Goal: Check status: Check status

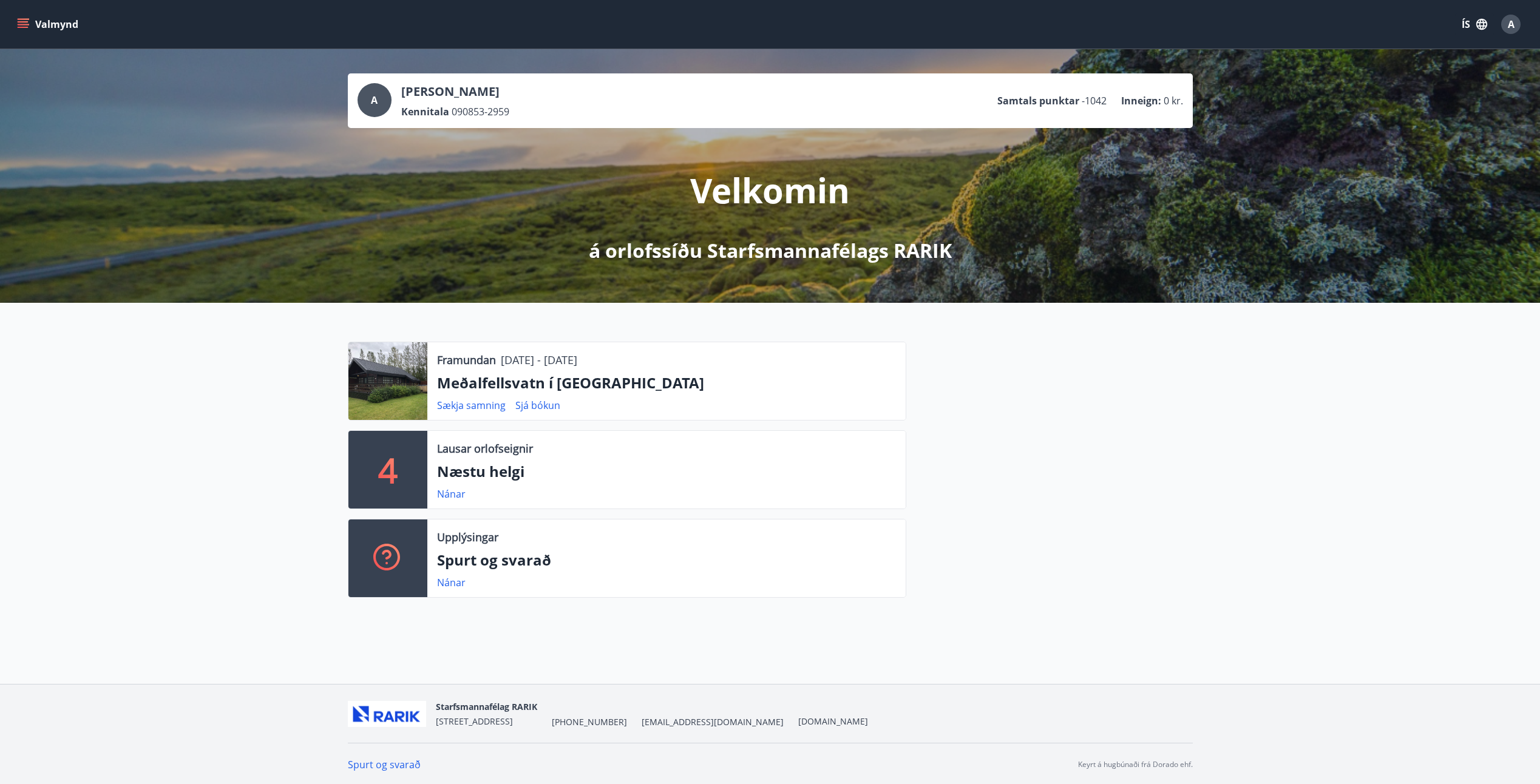
click at [51, 27] on button "Valmynd" at bounding box center [49, 24] width 69 height 22
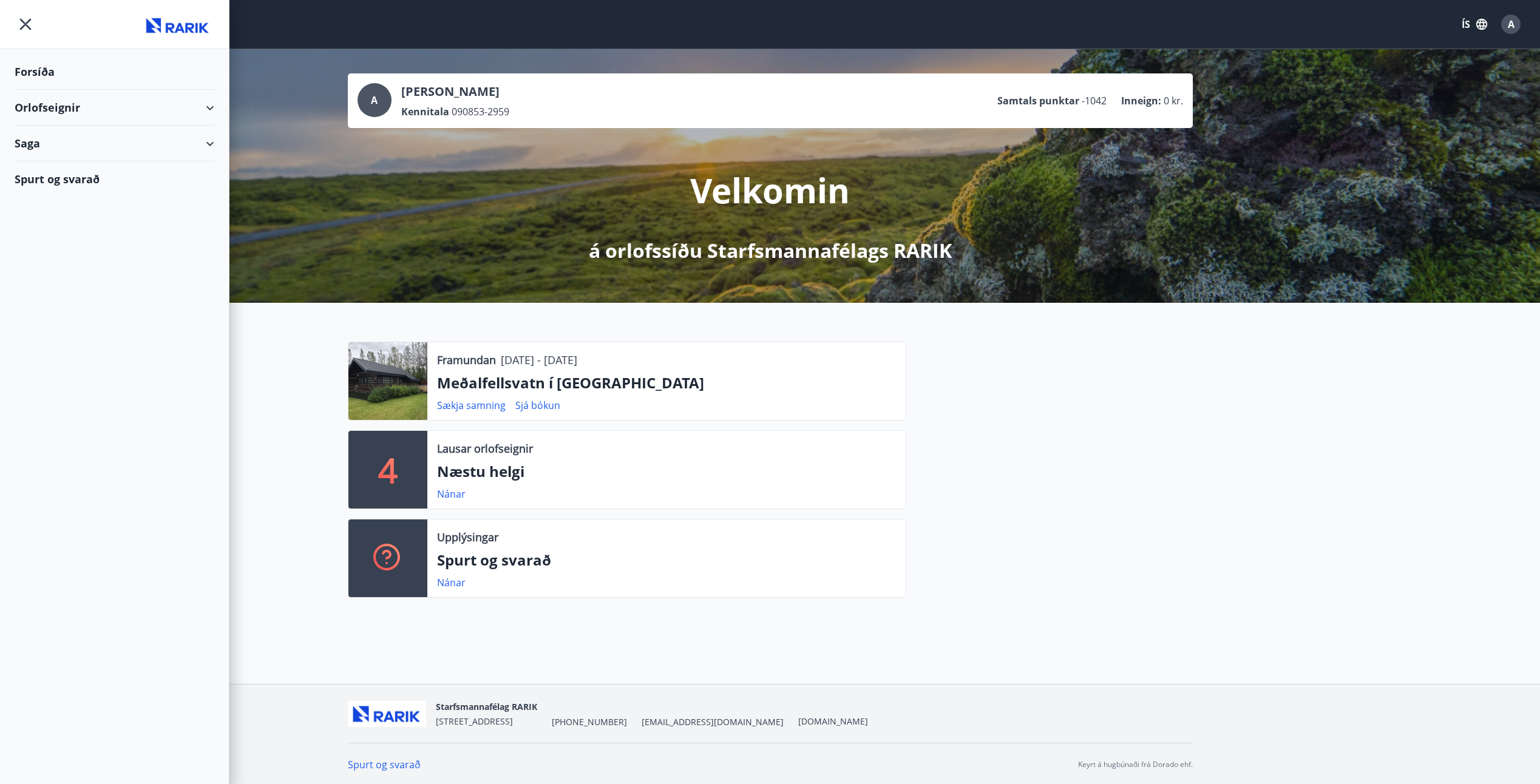
click at [204, 109] on div "Orlofseignir" at bounding box center [114, 107] width 200 height 36
click at [55, 160] on div "Bókunardagatal" at bounding box center [114, 164] width 180 height 25
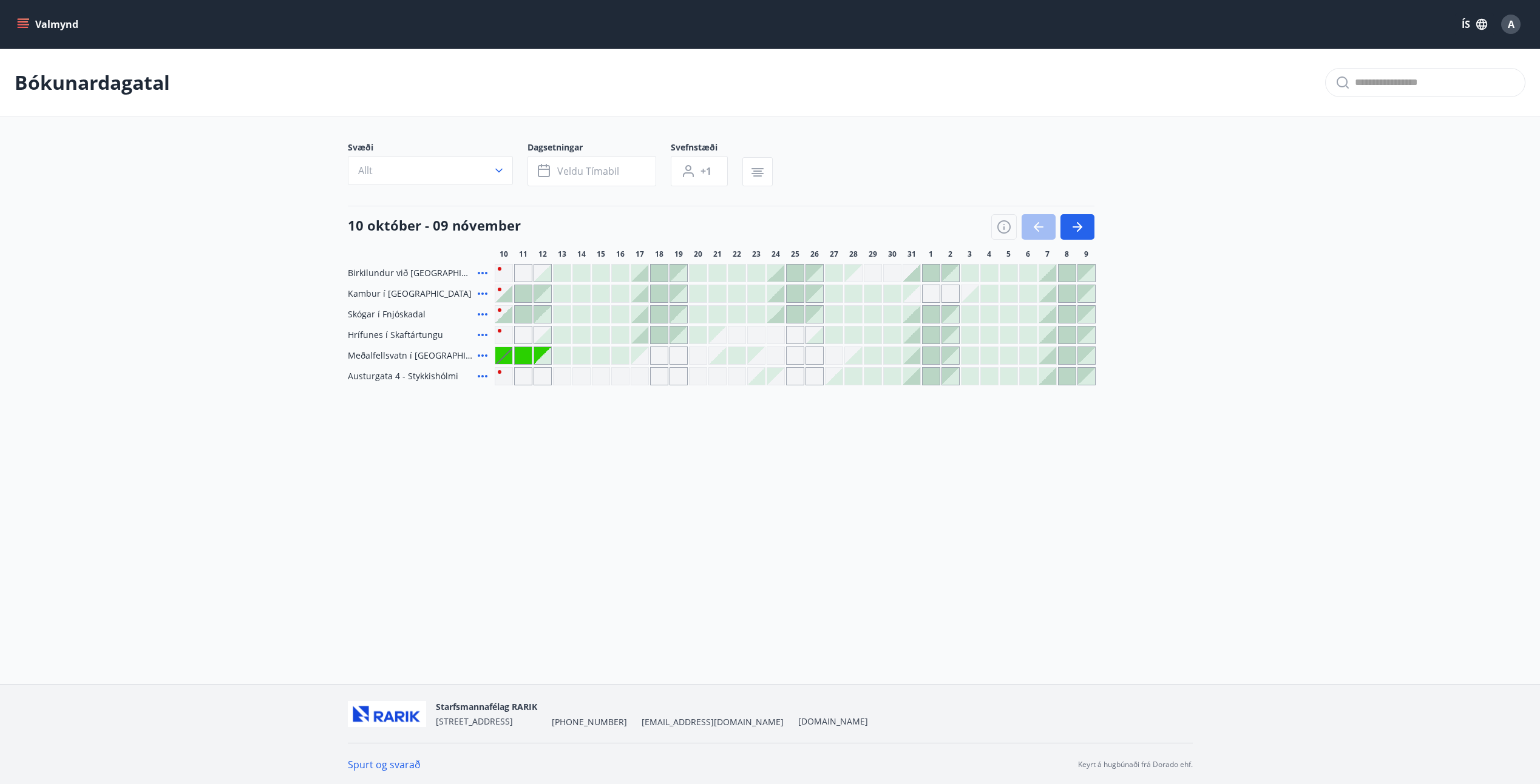
click at [500, 352] on div "Gráir dagar eru ekki bókanlegir" at bounding box center [504, 356] width 17 height 17
click at [384, 354] on span "Meðalfellsvatn í [GEOGRAPHIC_DATA]" at bounding box center [411, 355] width 125 height 12
click at [44, 21] on button "Valmynd" at bounding box center [49, 24] width 69 height 22
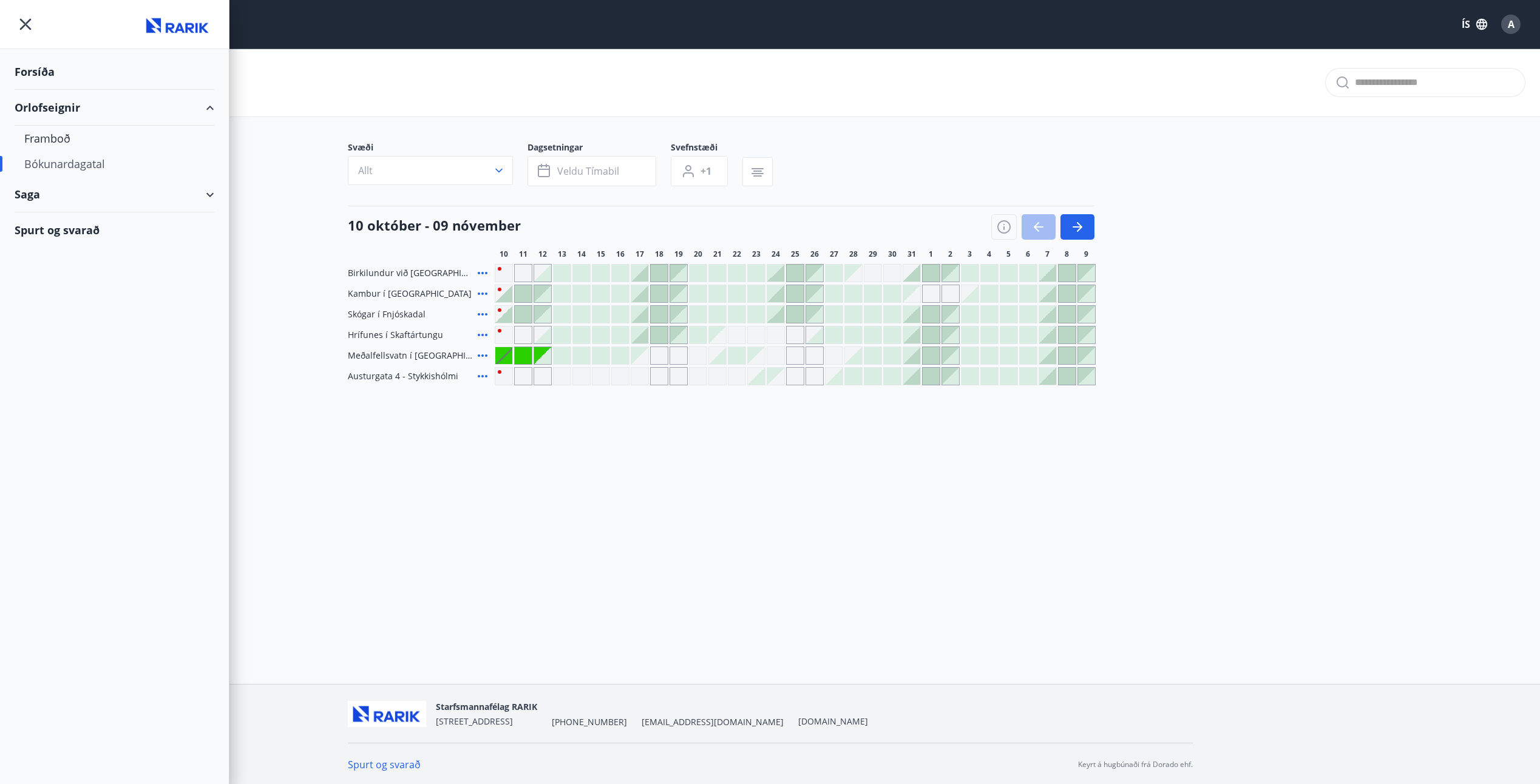
click at [208, 197] on div "Saga" at bounding box center [114, 194] width 200 height 36
click at [61, 251] on div "Umsóknir" at bounding box center [114, 251] width 180 height 25
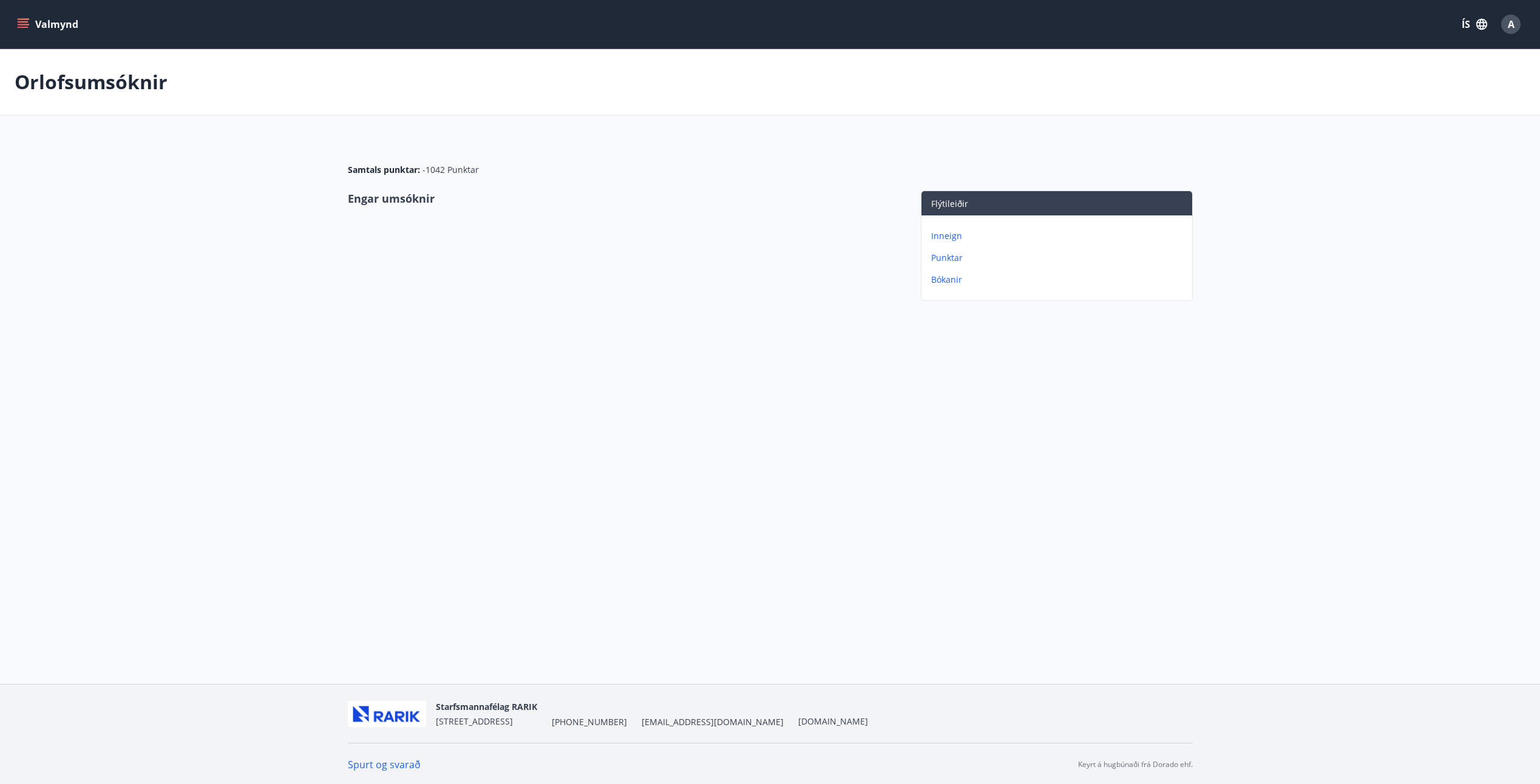
click at [948, 278] on p "Bókanir" at bounding box center [1059, 279] width 256 height 12
